Goal: Task Accomplishment & Management: Complete application form

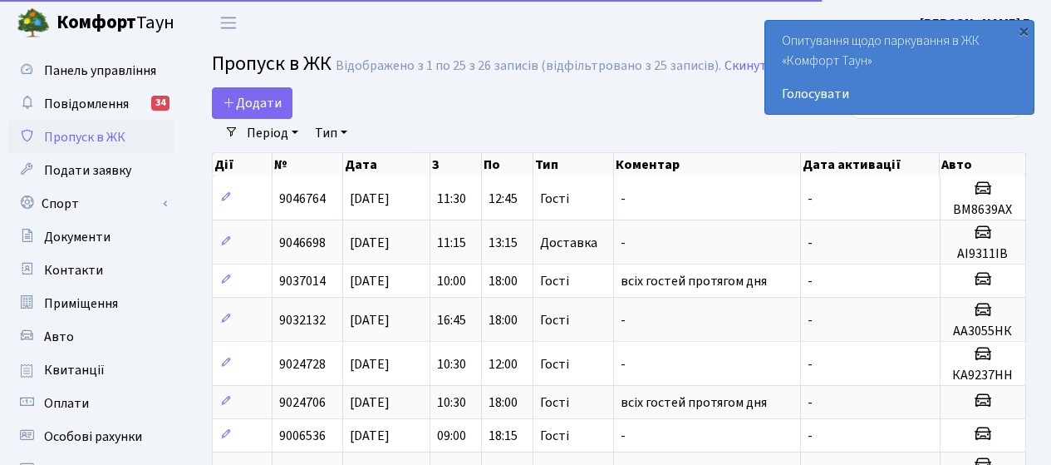
select select "25"
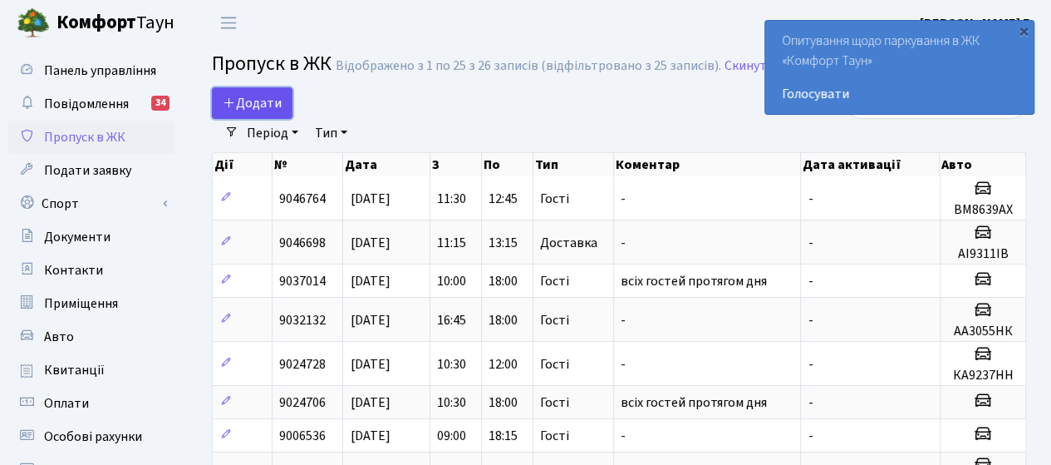
click at [248, 105] on span "Додати" at bounding box center [252, 103] width 59 height 18
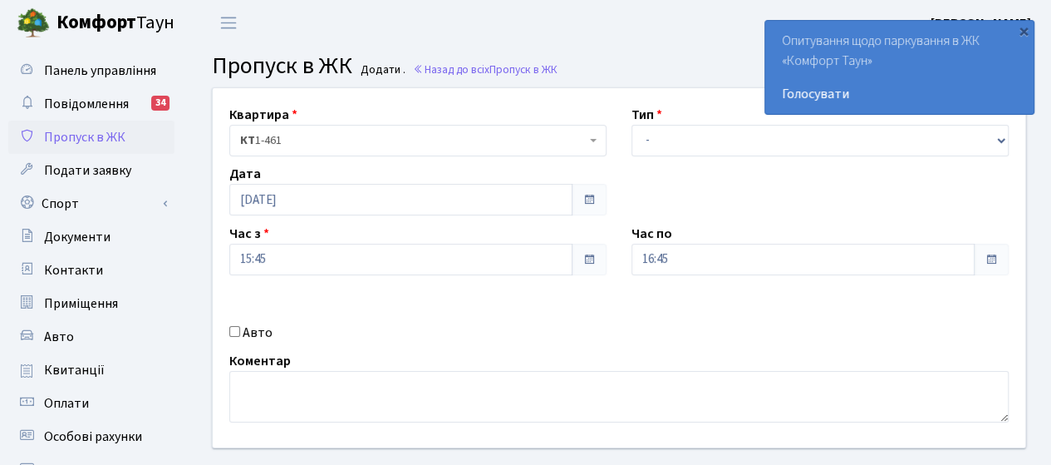
click at [253, 332] on label "Авто" at bounding box center [258, 332] width 30 height 20
click at [240, 332] on input "Авто" at bounding box center [234, 331] width 11 height 11
checkbox input "true"
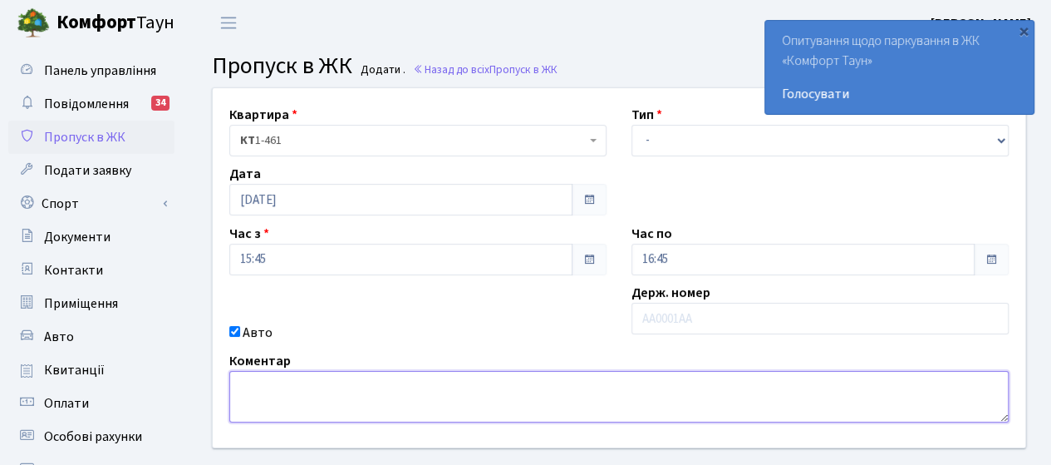
click at [266, 373] on textarea at bounding box center [619, 397] width 780 height 52
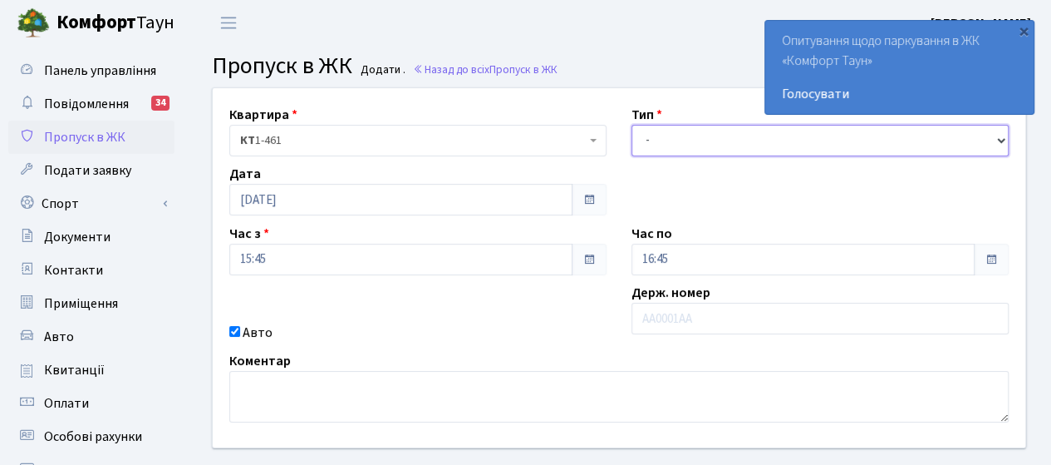
click at [672, 130] on select "- Доставка Таксі Гості Сервіс" at bounding box center [820, 141] width 377 height 32
select select "3"
click at [632, 125] on select "- Доставка Таксі Гості Сервіс" at bounding box center [820, 141] width 377 height 32
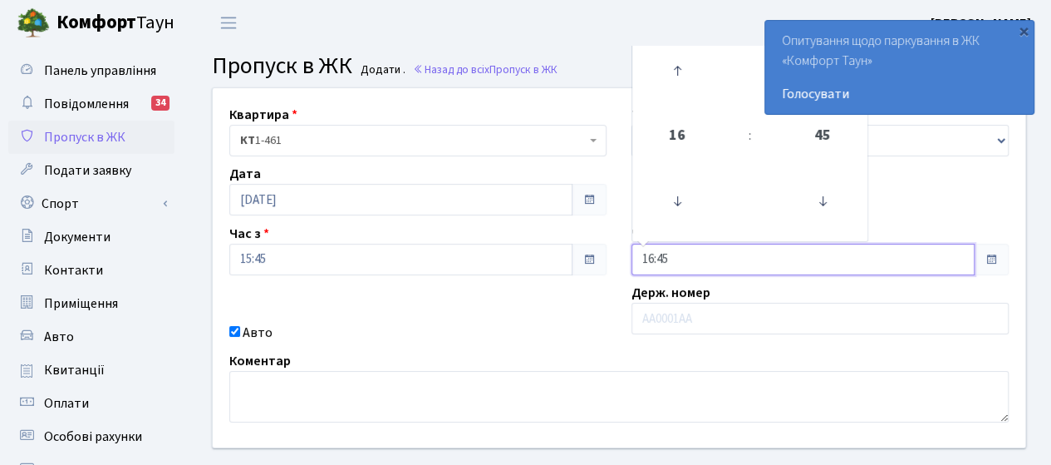
drag, startPoint x: 688, startPoint y: 255, endPoint x: 401, endPoint y: 230, distance: 288.6
click at [416, 231] on div "Квартира <b>КТ</b>&nbsp;&nbsp;&nbsp;&nbsp;1-461 КТ 1-461 Тип - Доставка Таксі Г…" at bounding box center [619, 267] width 838 height 359
type input "18:00"
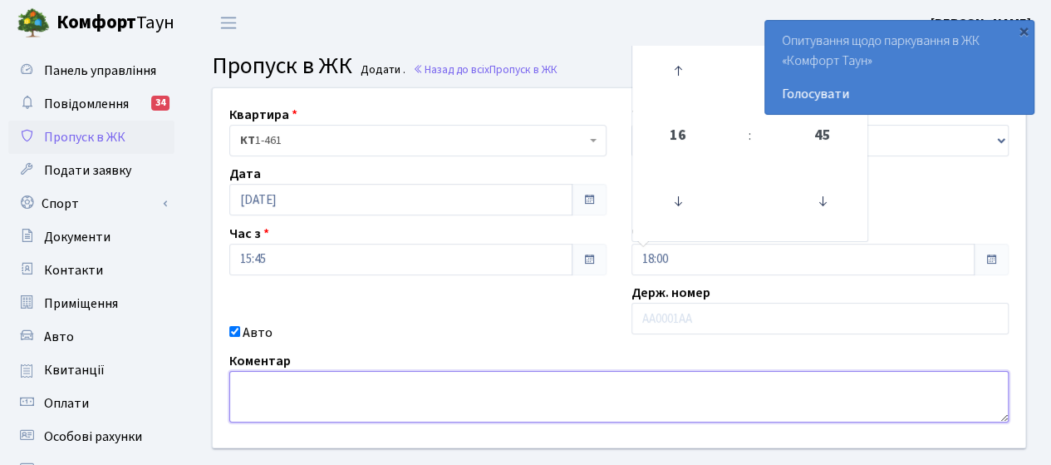
click at [364, 383] on textarea at bounding box center [619, 397] width 780 height 52
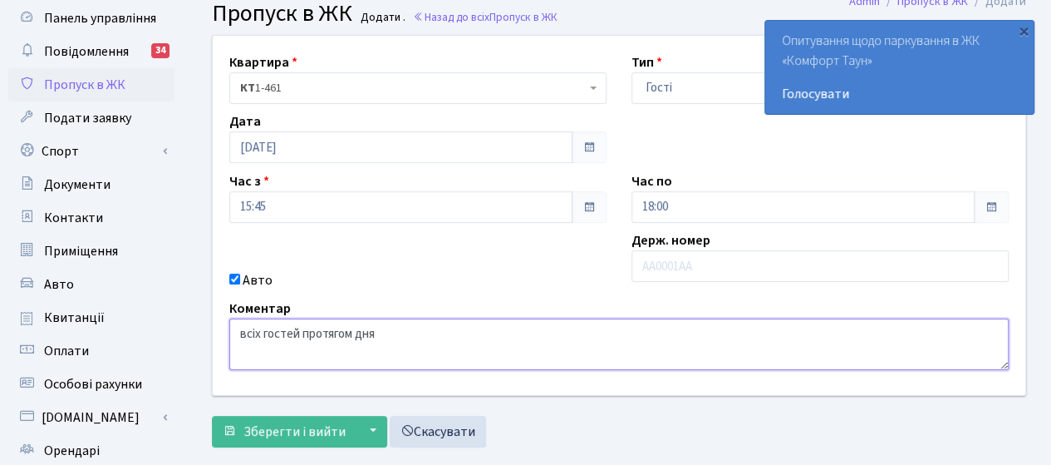
scroll to position [249, 0]
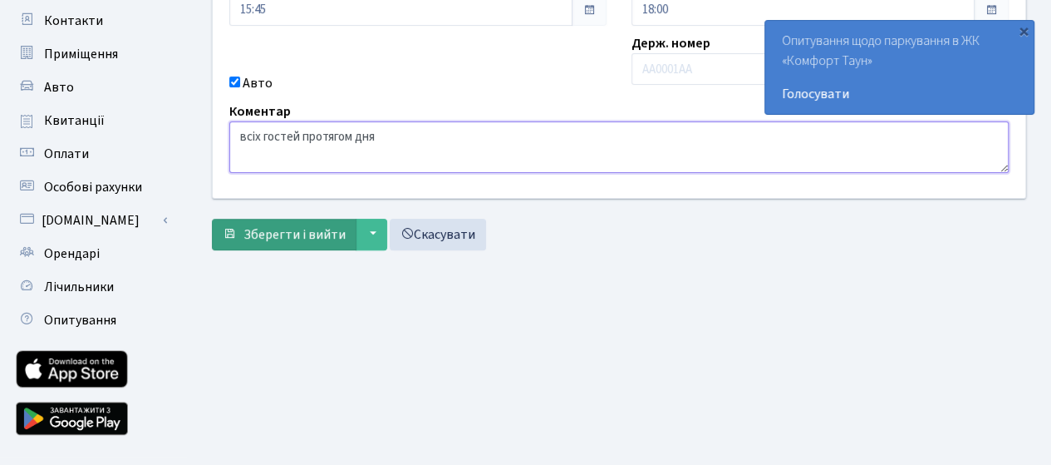
type textarea "всіх гостей протягом дня"
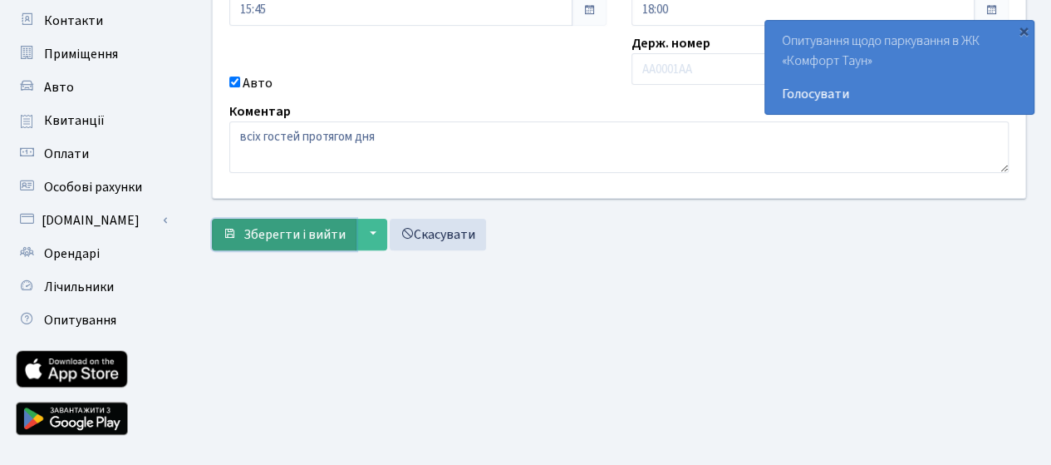
click at [293, 227] on span "Зберегти і вийти" at bounding box center [295, 234] width 102 height 18
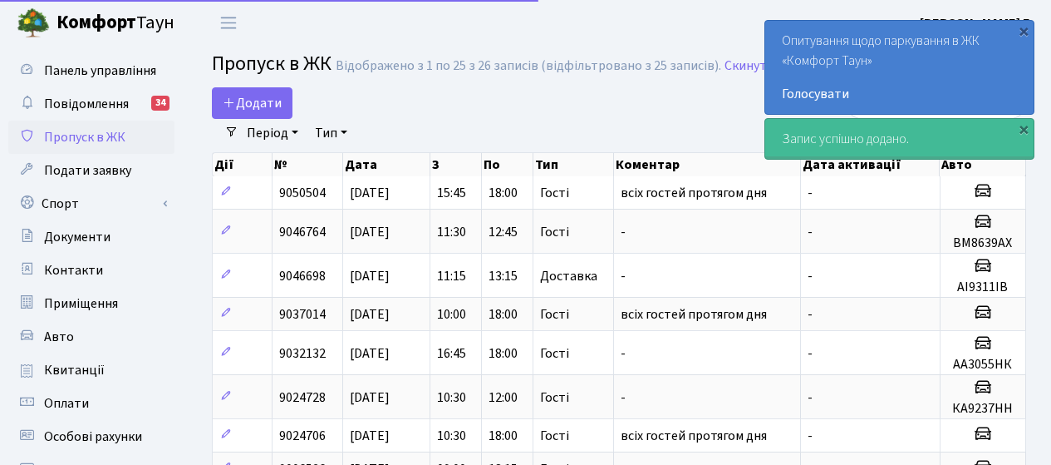
select select "25"
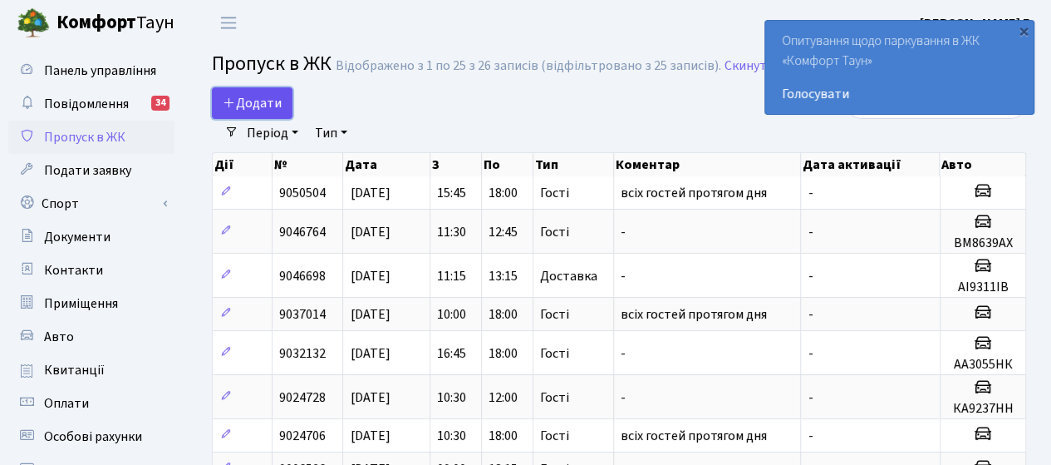
click at [255, 99] on span "Додати" at bounding box center [252, 103] width 59 height 18
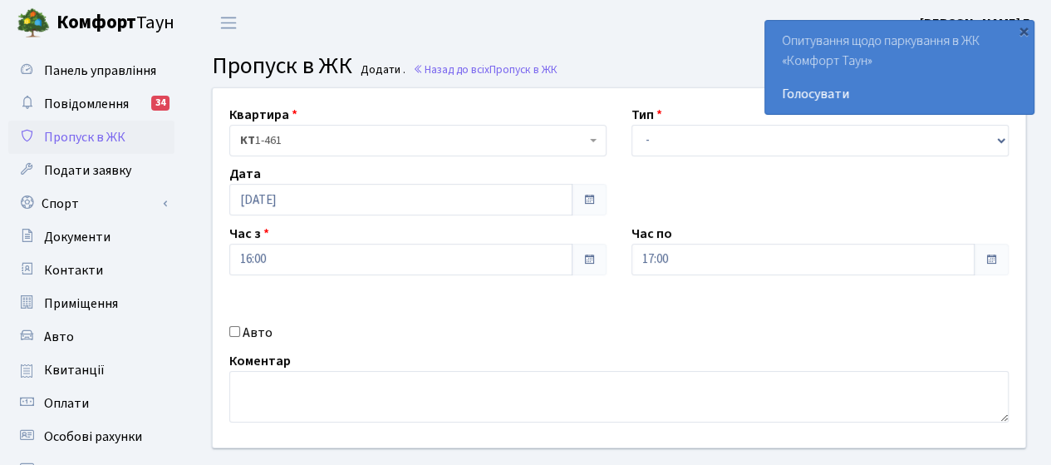
click at [259, 330] on label "Авто" at bounding box center [258, 332] width 30 height 20
click at [240, 330] on input "Авто" at bounding box center [234, 331] width 11 height 11
checkbox input "true"
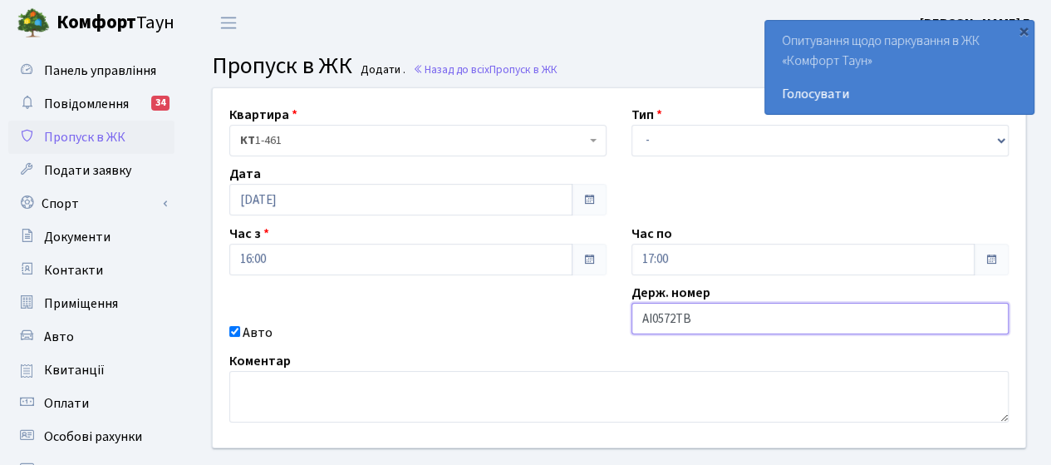
type input "АІ0572ТВ"
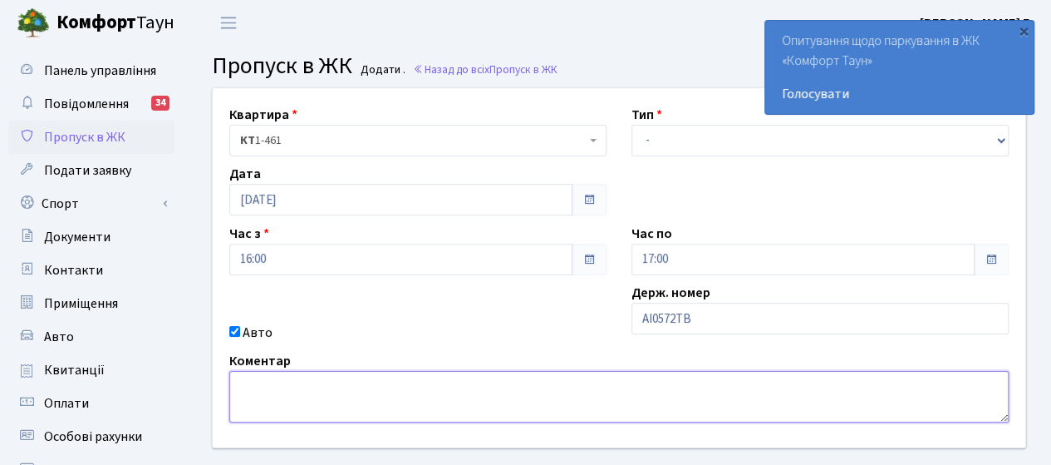
click at [291, 384] on textarea at bounding box center [619, 397] width 780 height 52
type textarea "гості"
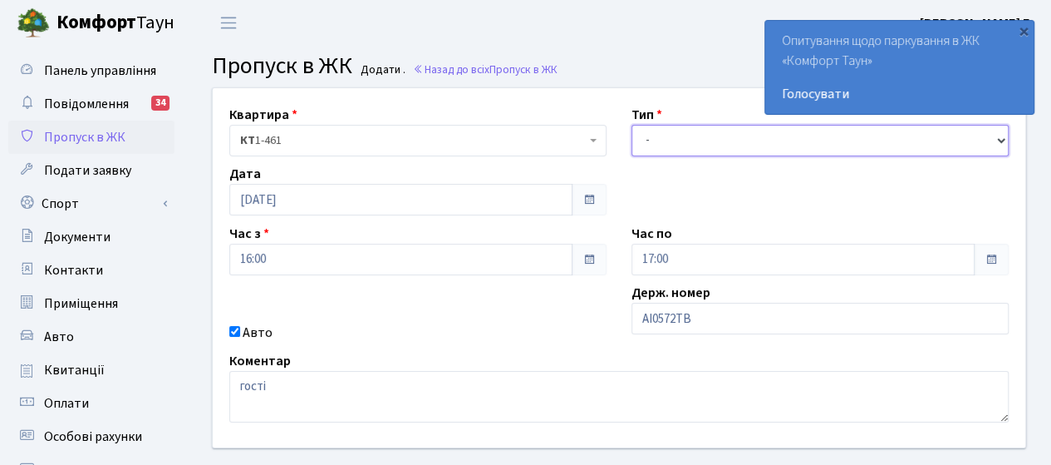
click at [665, 137] on select "- Доставка Таксі Гості Сервіс" at bounding box center [820, 141] width 377 height 32
select select "3"
click at [632, 125] on select "- Доставка Таксі Гості Сервіс" at bounding box center [820, 141] width 377 height 32
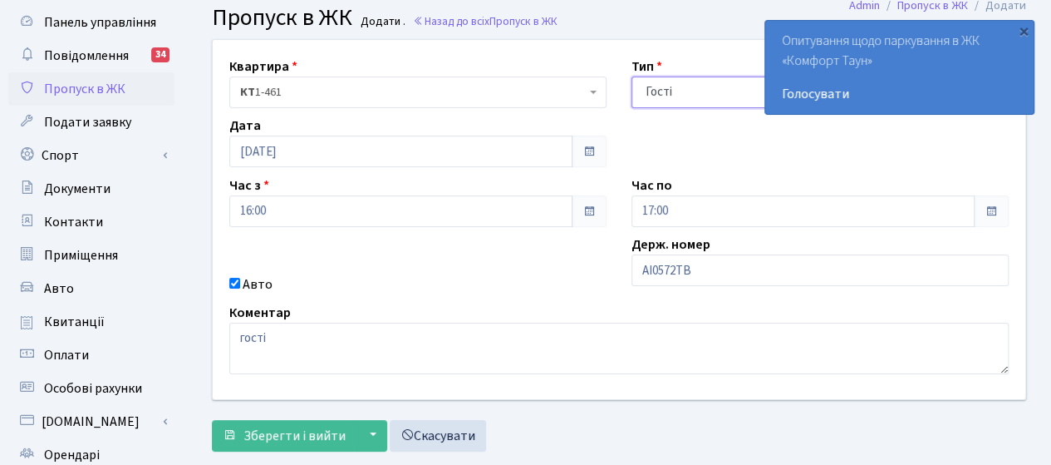
scroll to position [83, 0]
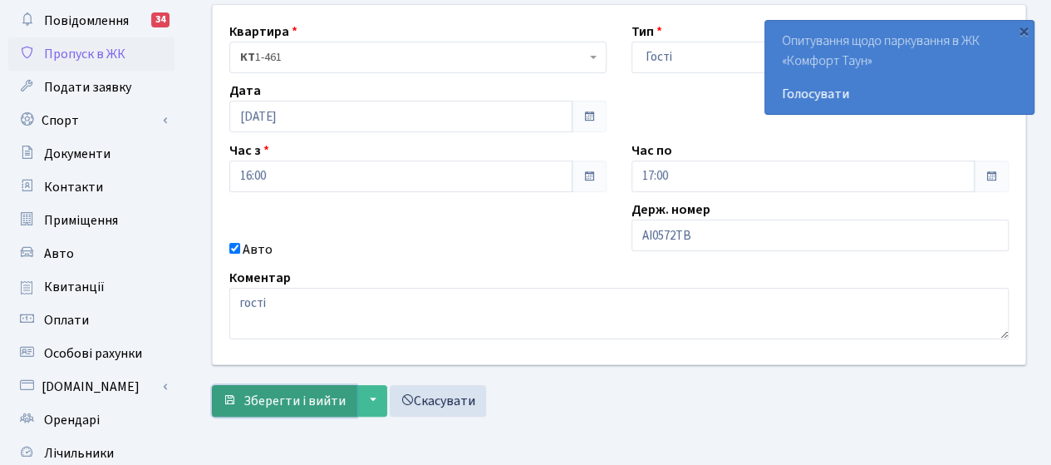
click at [317, 401] on span "Зберегти і вийти" at bounding box center [295, 400] width 102 height 18
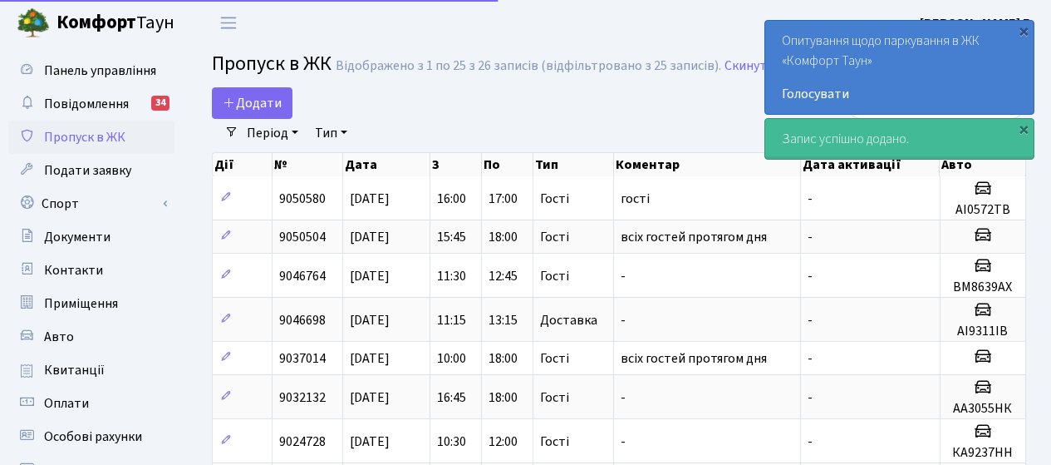
select select "25"
